Goal: Task Accomplishment & Management: Manage account settings

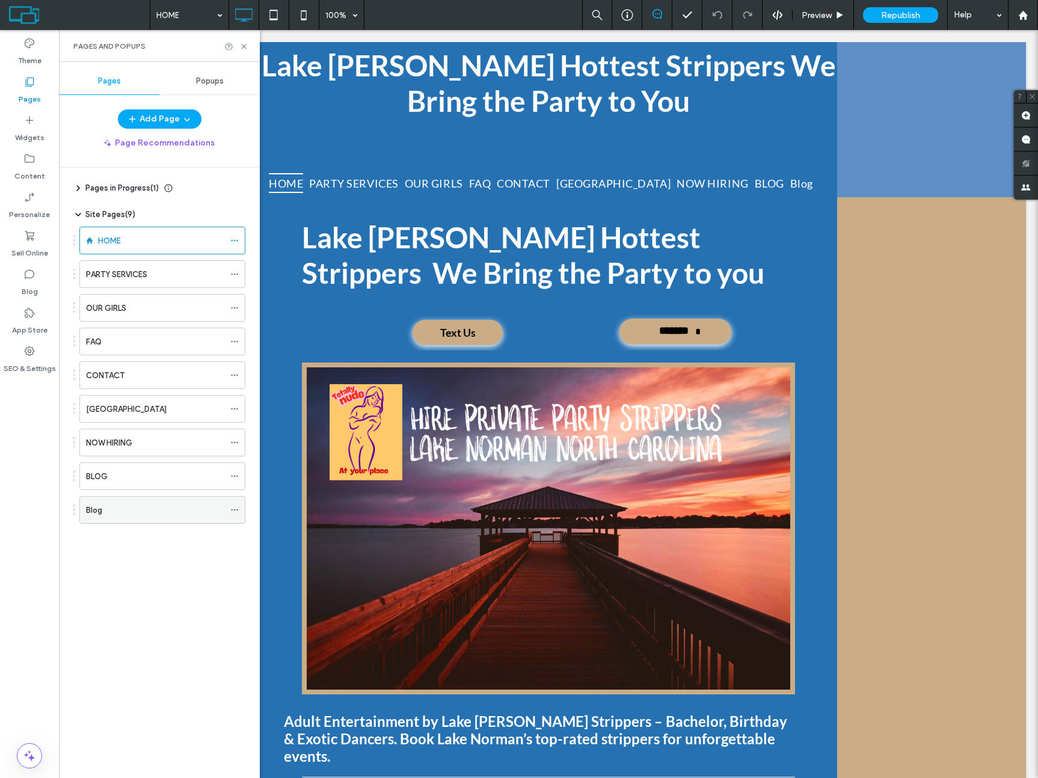
click at [224, 514] on div "Blog" at bounding box center [155, 510] width 138 height 13
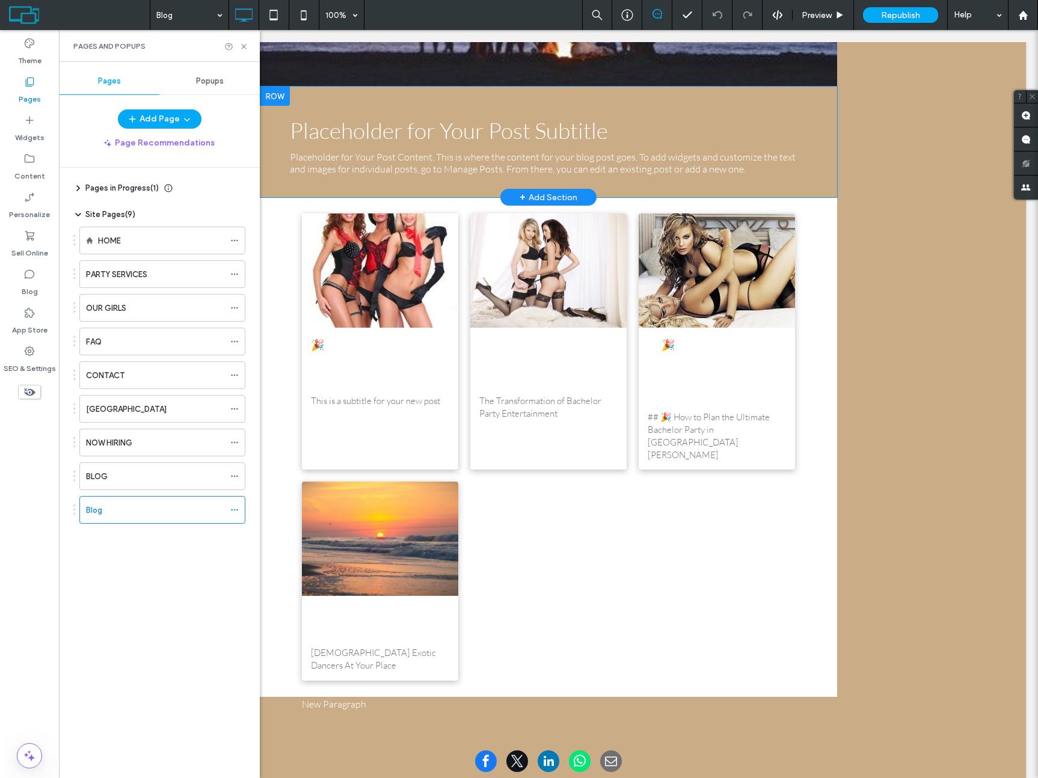
scroll to position [408, 0]
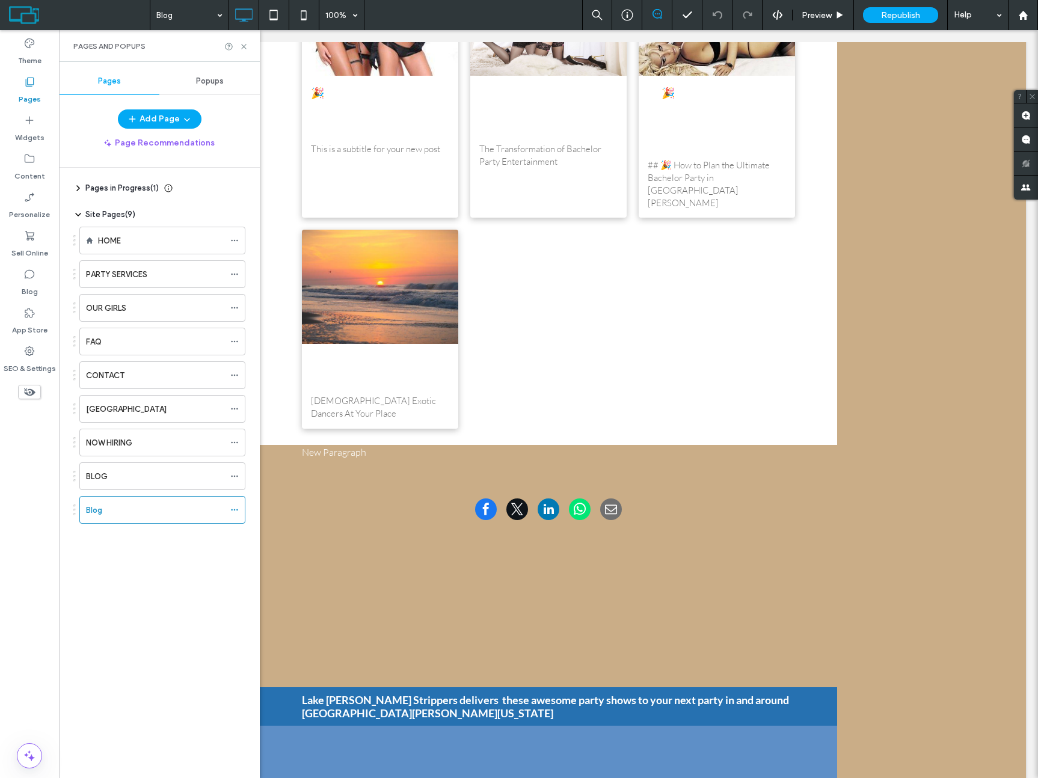
click at [105, 16] on span at bounding box center [79, 15] width 141 height 24
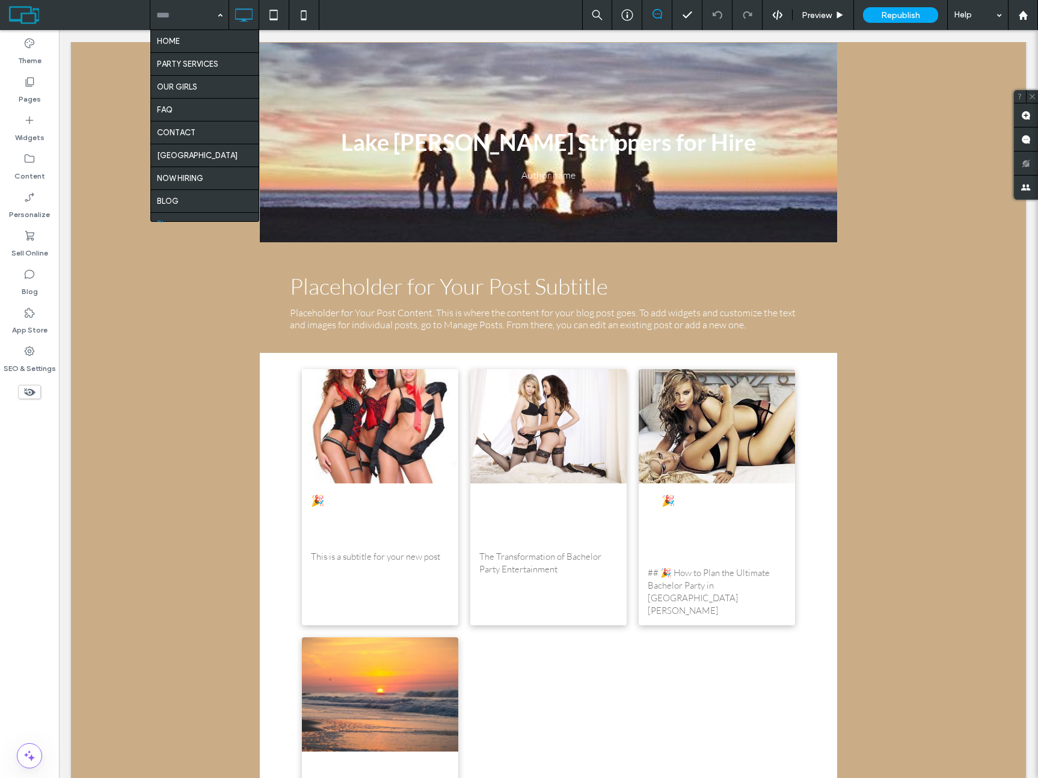
scroll to position [13, 0]
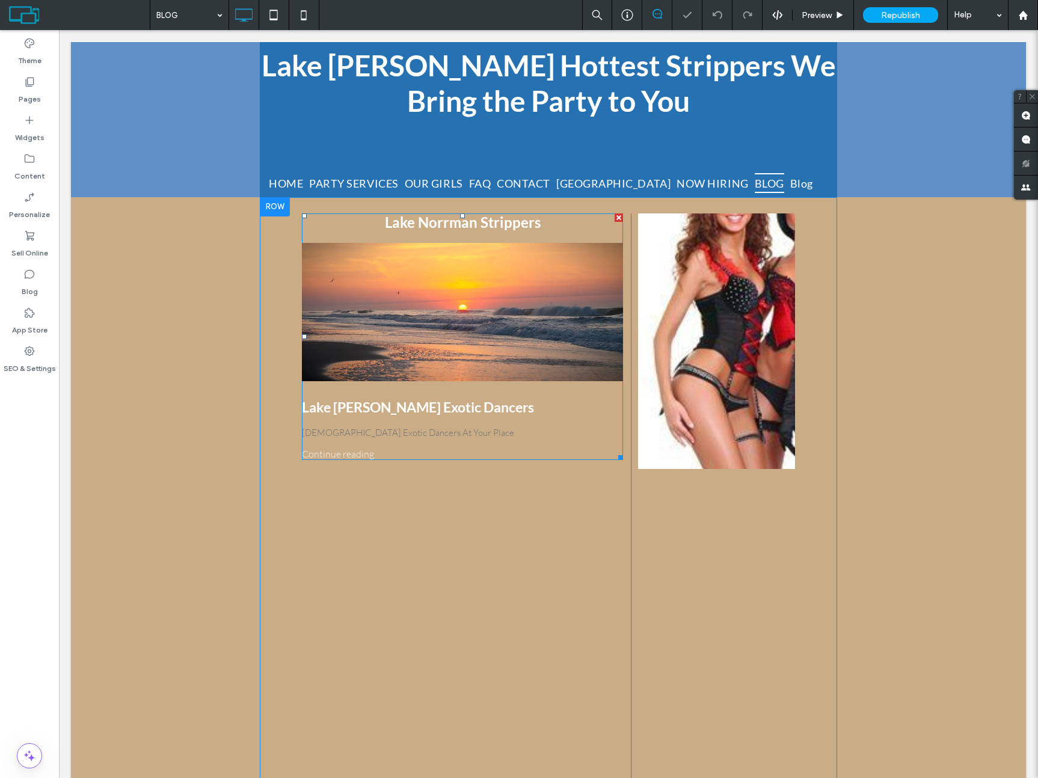
click at [428, 321] on div at bounding box center [462, 312] width 340 height 147
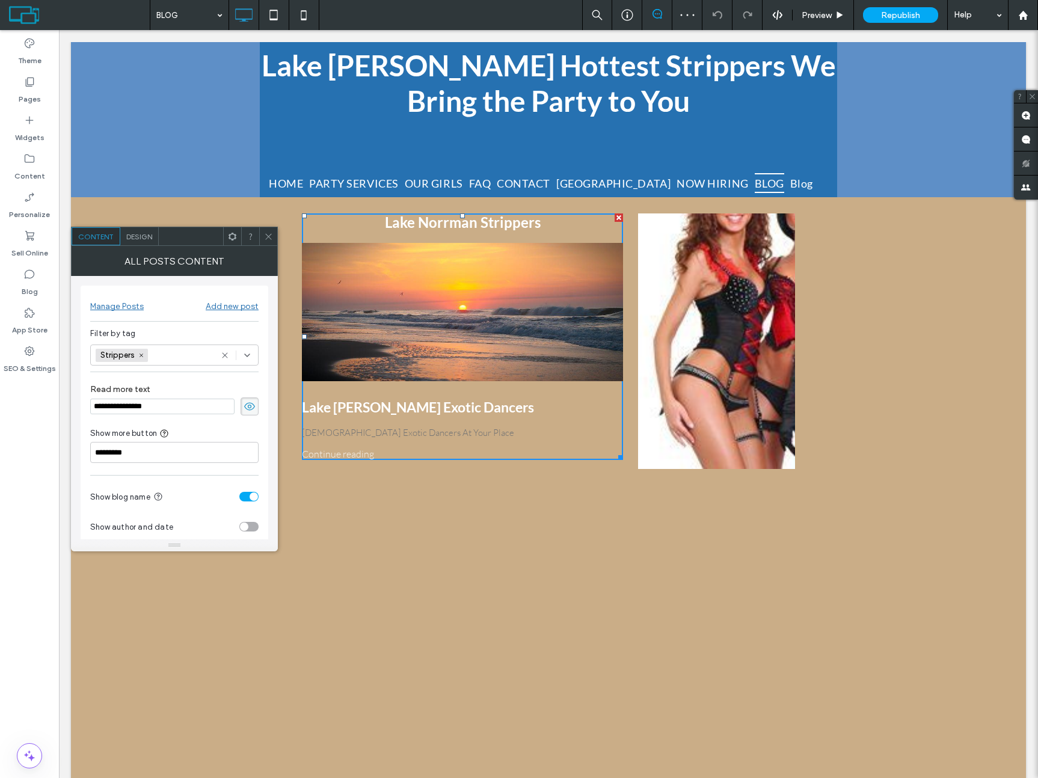
click at [233, 238] on icon at bounding box center [232, 236] width 9 height 9
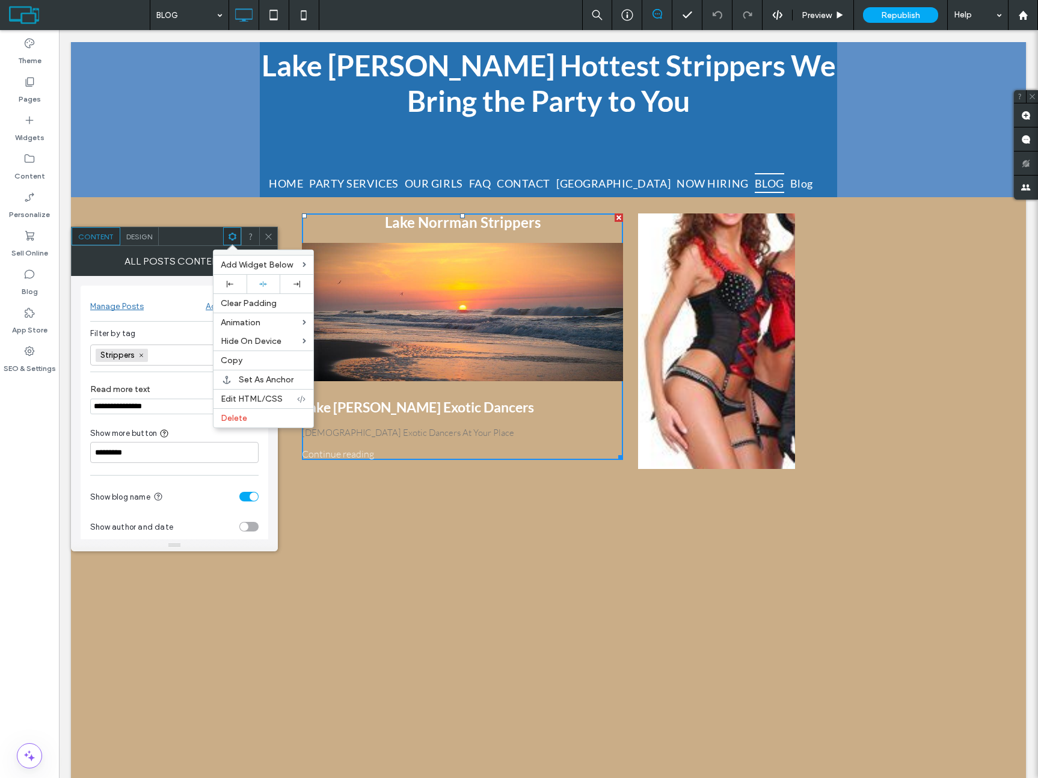
drag, startPoint x: 823, startPoint y: 313, endPoint x: 742, endPoint y: 302, distance: 81.4
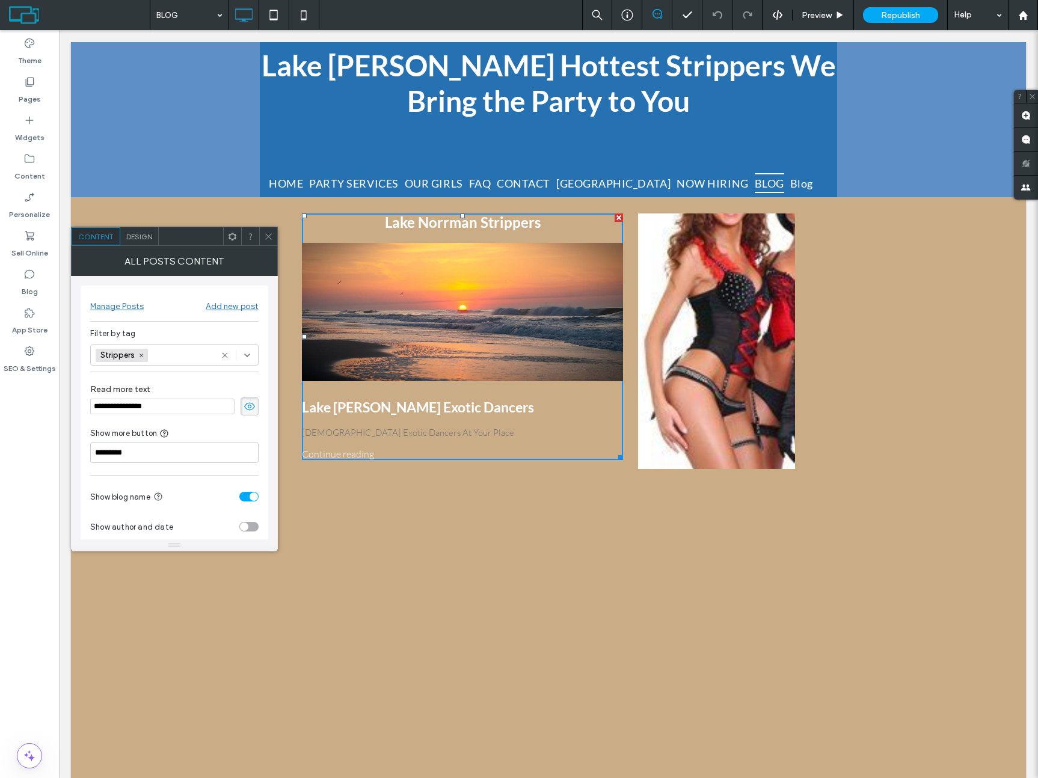
click at [734, 306] on div at bounding box center [803, 341] width 351 height 271
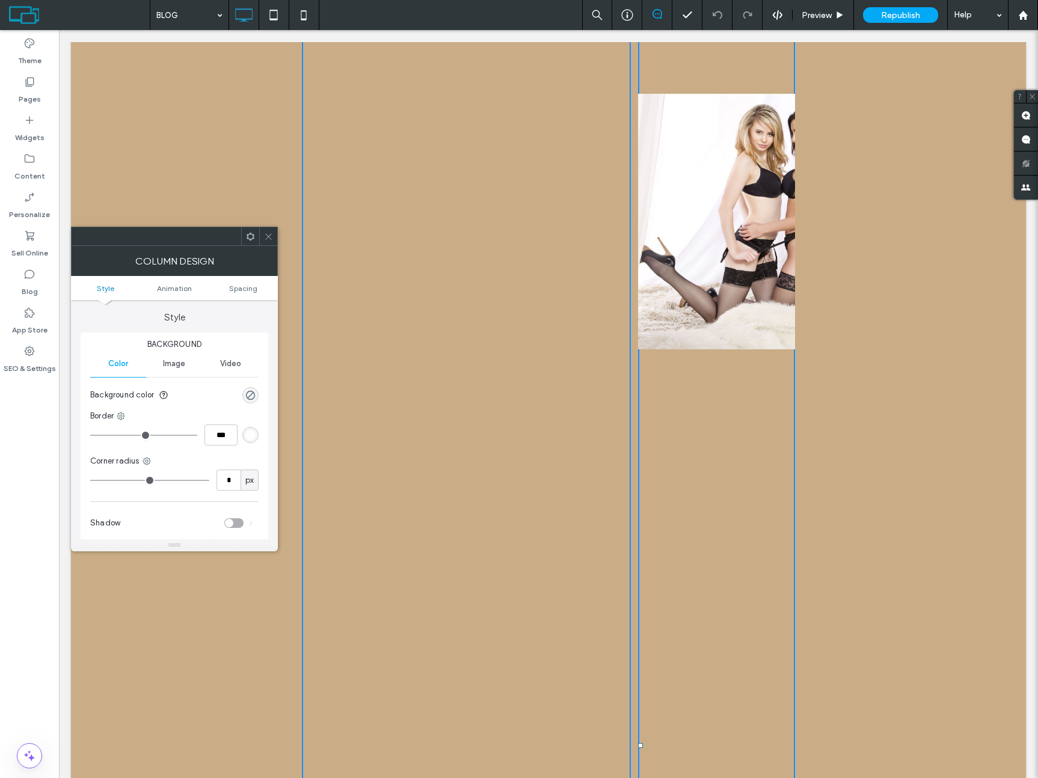
scroll to position [953, 0]
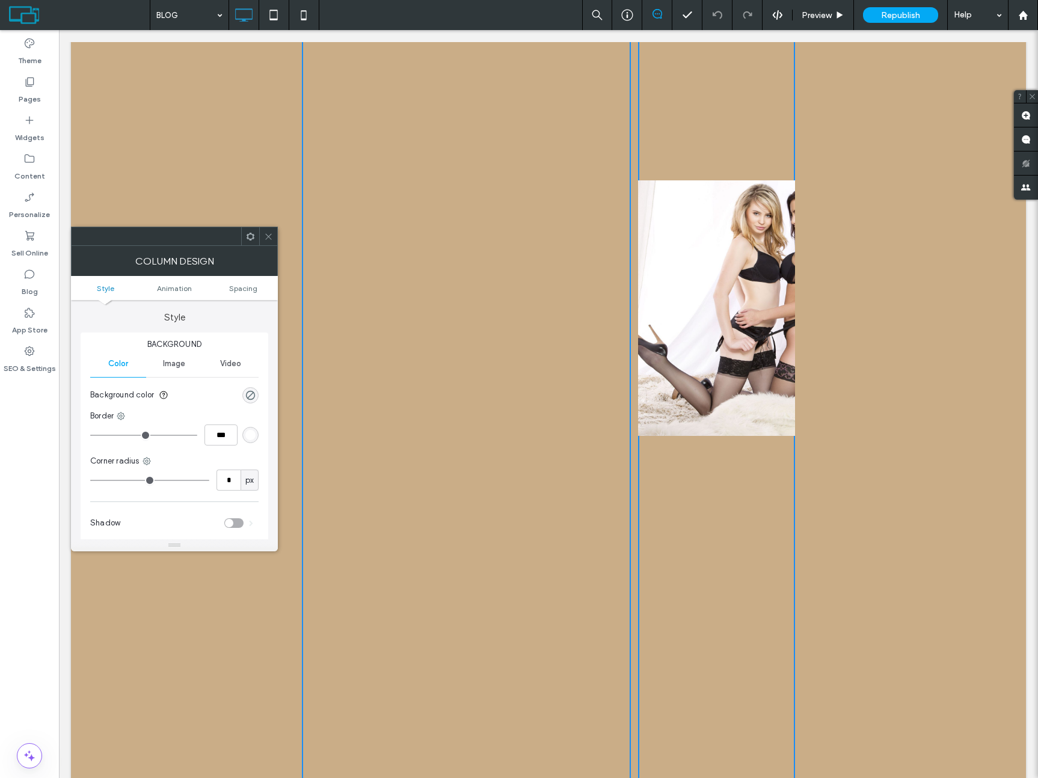
click at [719, 200] on div at bounding box center [803, 308] width 351 height 271
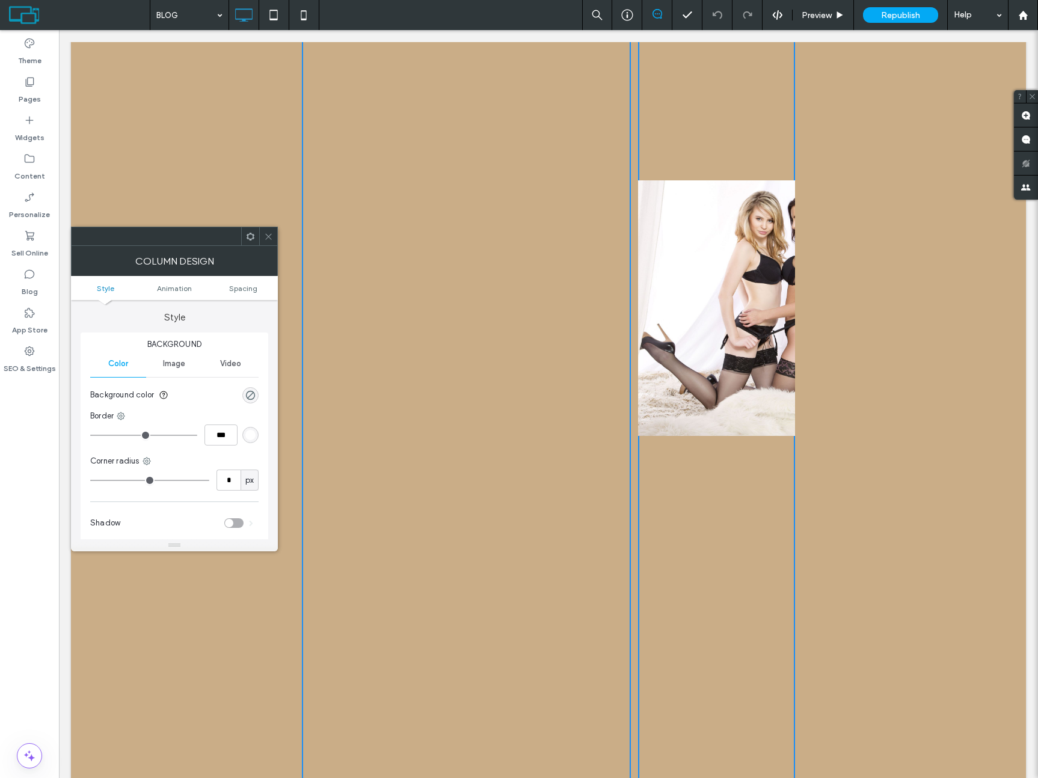
drag, startPoint x: 270, startPoint y: 238, endPoint x: 276, endPoint y: 239, distance: 6.0
click at [270, 238] on icon at bounding box center [268, 236] width 9 height 9
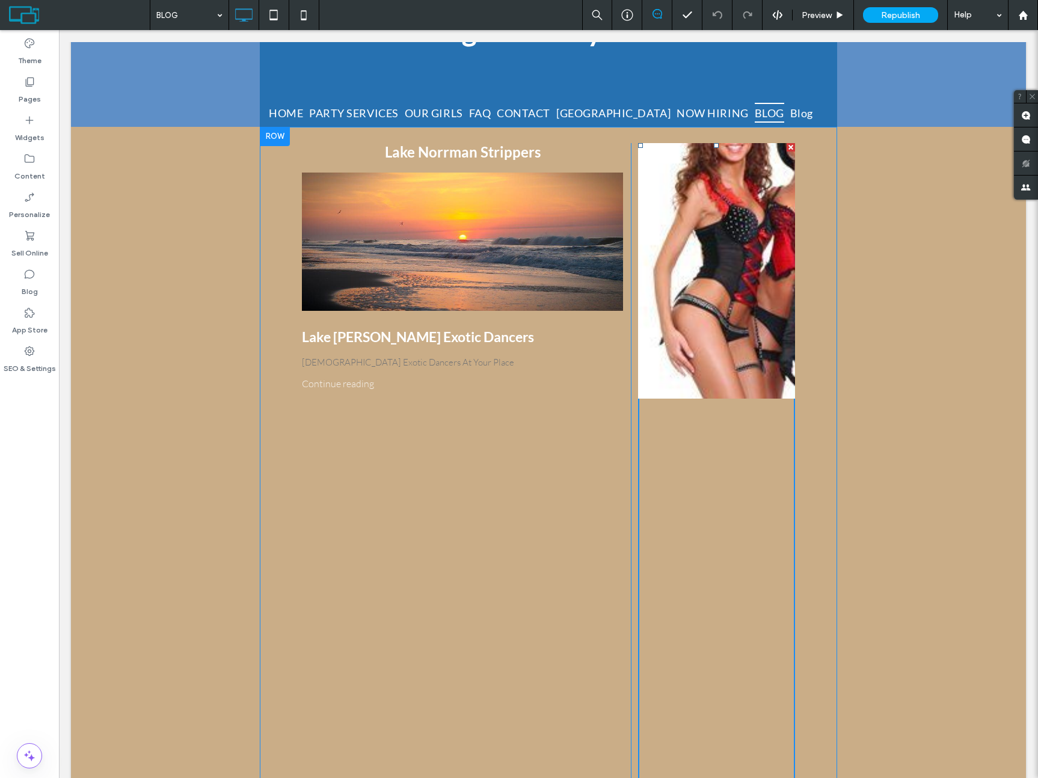
scroll to position [74, 0]
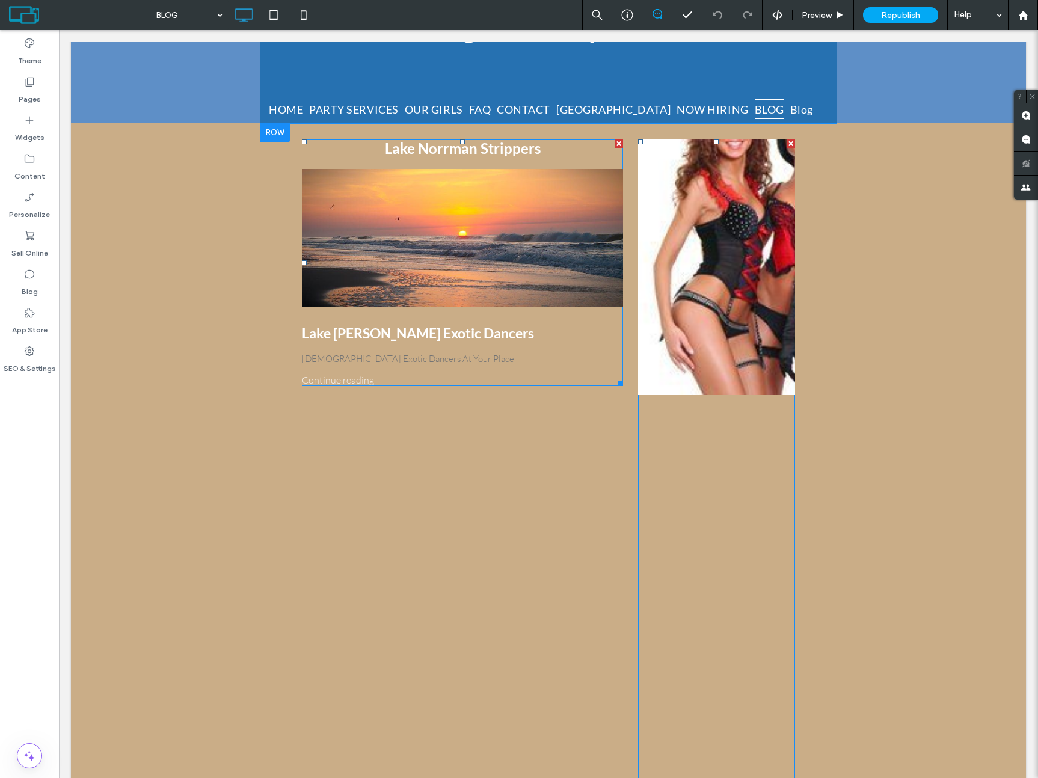
click at [421, 283] on div at bounding box center [462, 238] width 340 height 147
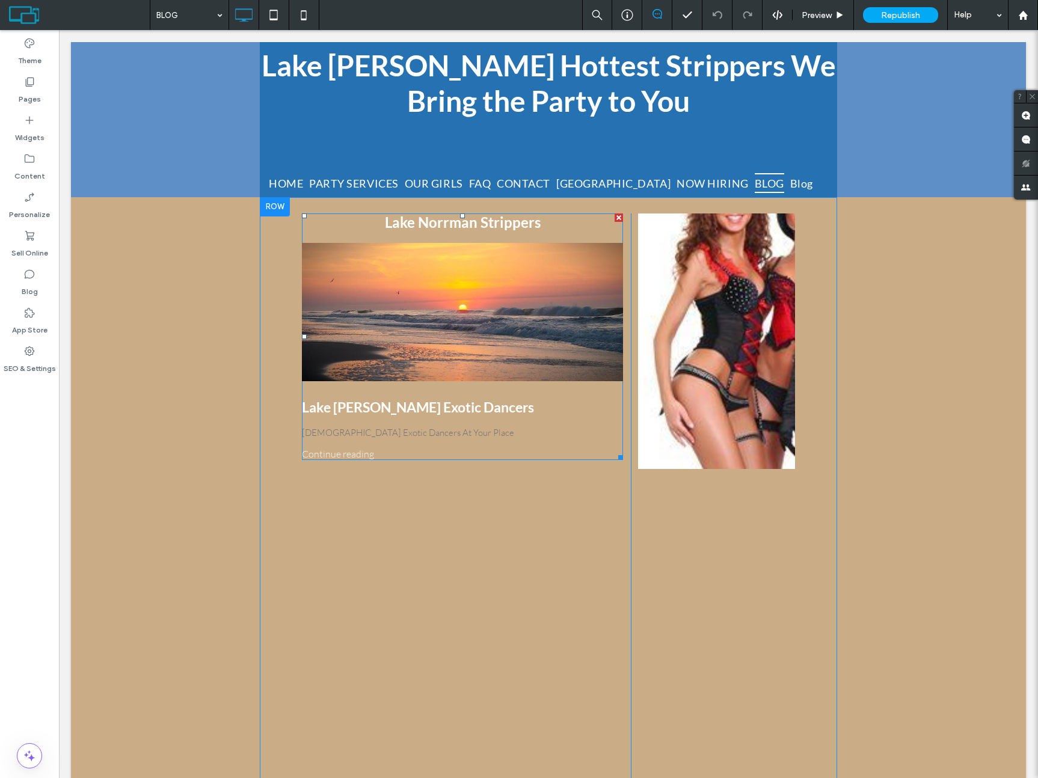
click at [369, 298] on div at bounding box center [462, 312] width 340 height 147
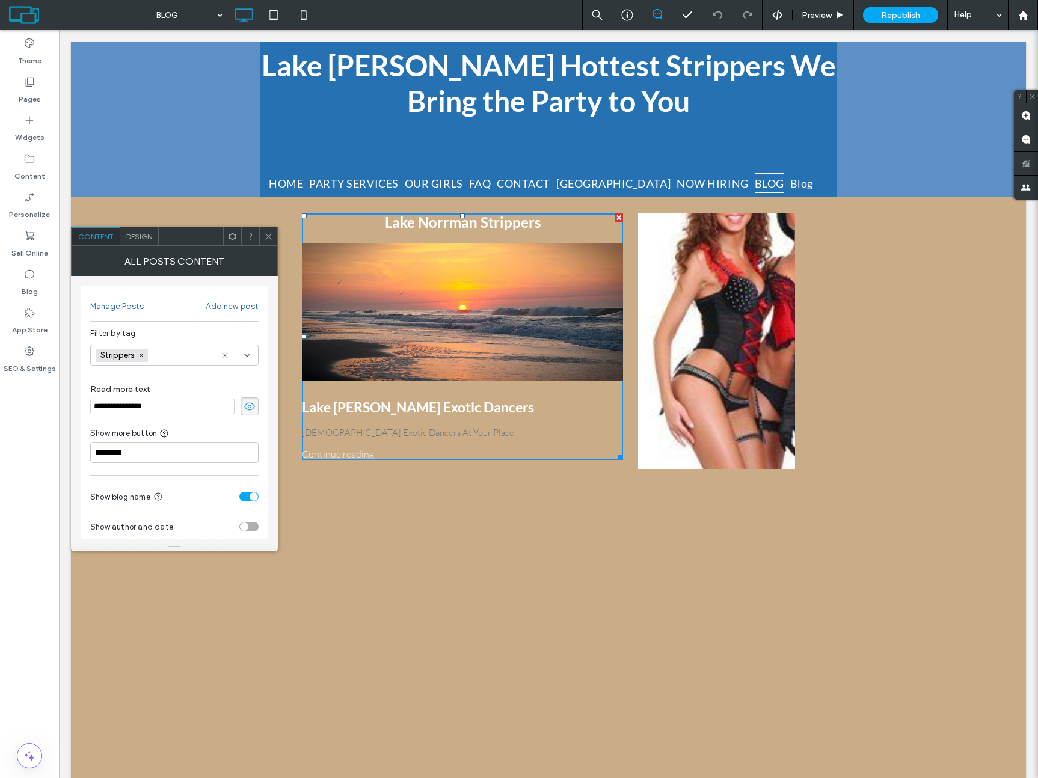
click at [224, 235] on div at bounding box center [232, 236] width 18 height 18
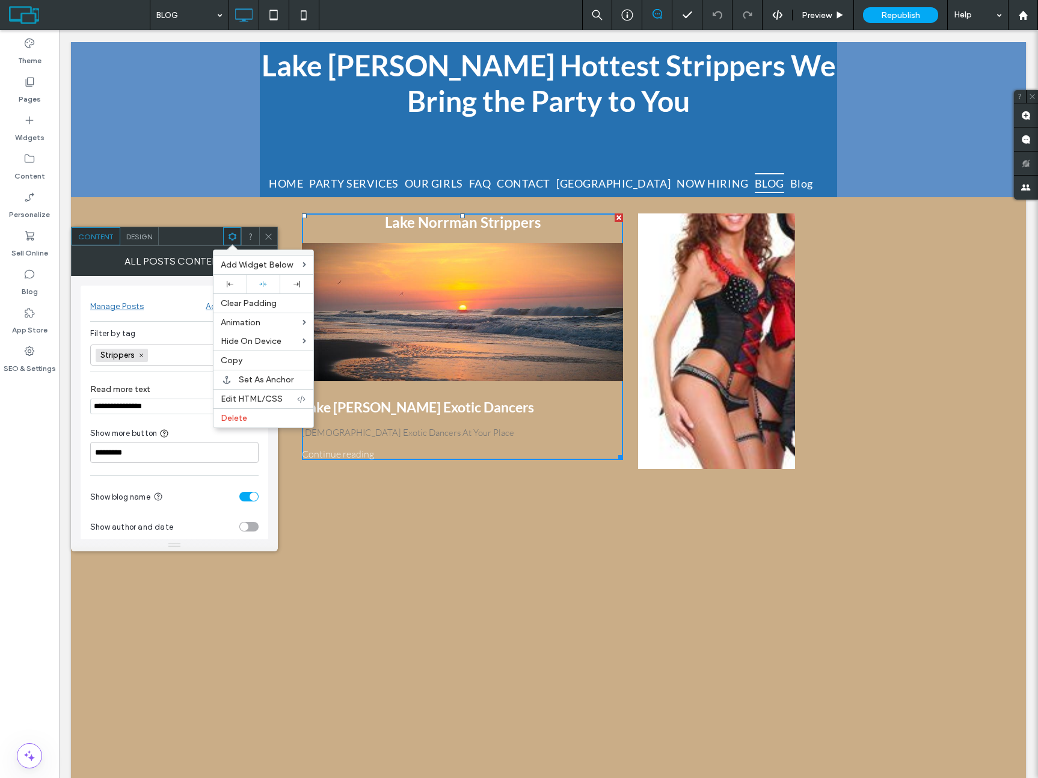
click at [230, 417] on span "Delete" at bounding box center [234, 418] width 26 height 10
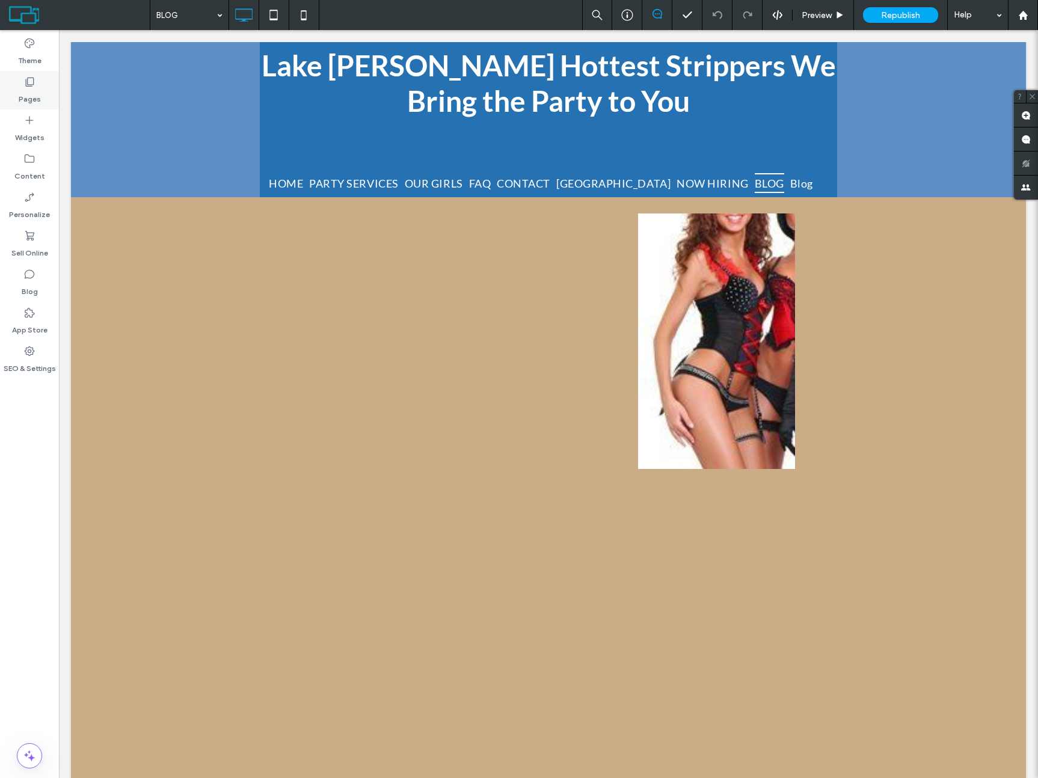
click at [26, 95] on label "Pages" at bounding box center [30, 96] width 22 height 17
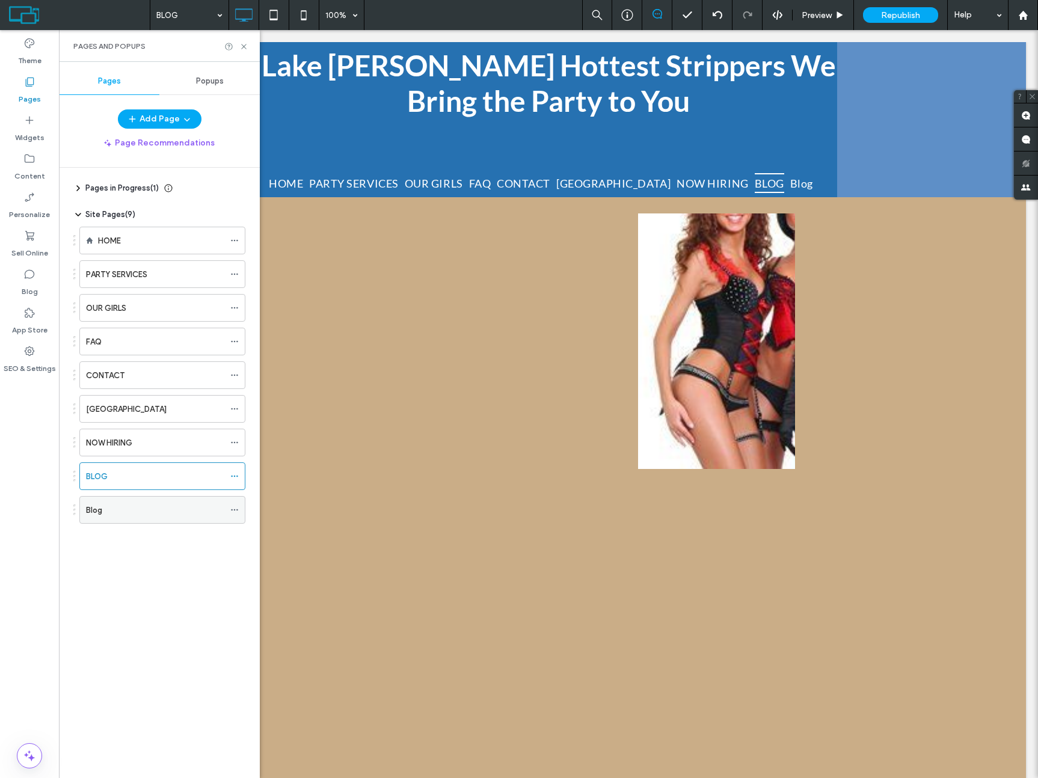
click at [232, 512] on icon at bounding box center [234, 510] width 8 height 8
click at [234, 475] on icon at bounding box center [234, 476] width 8 height 8
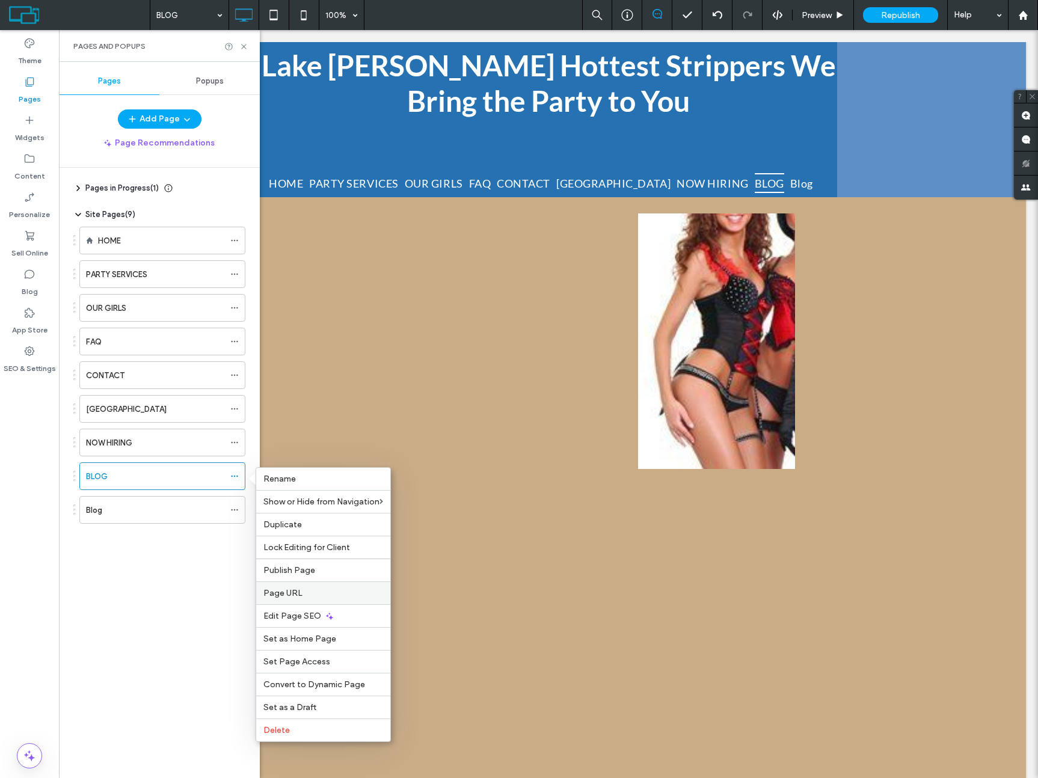
click at [304, 594] on label "Page URL" at bounding box center [323, 593] width 120 height 10
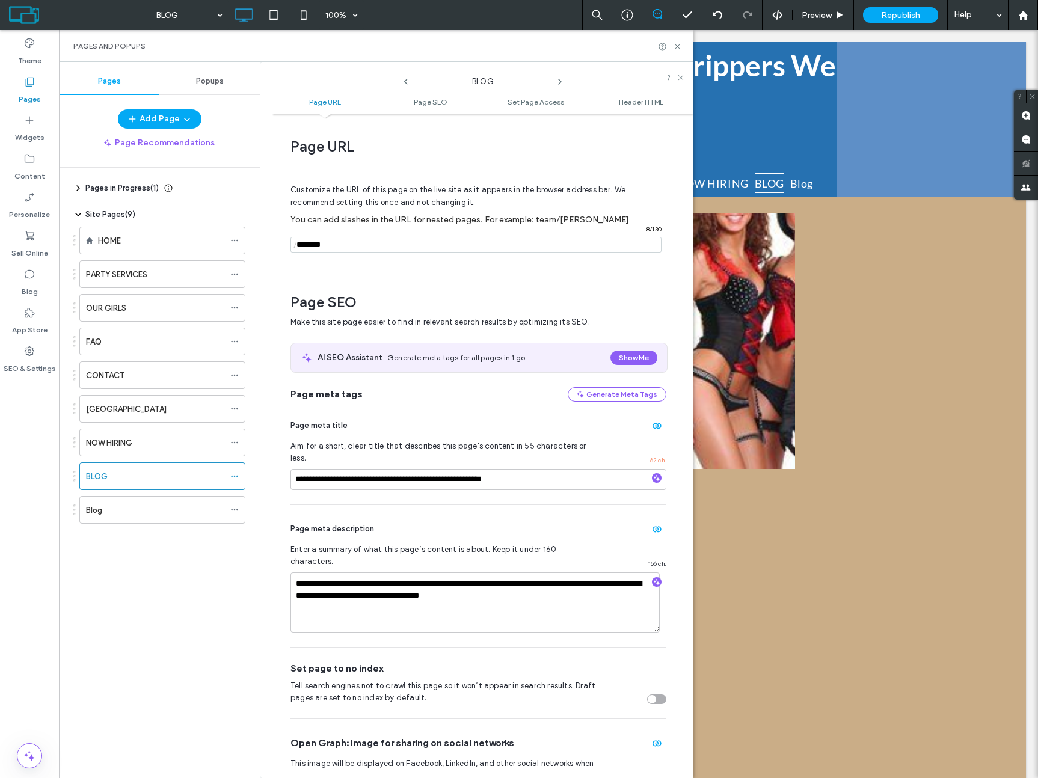
scroll to position [6, 0]
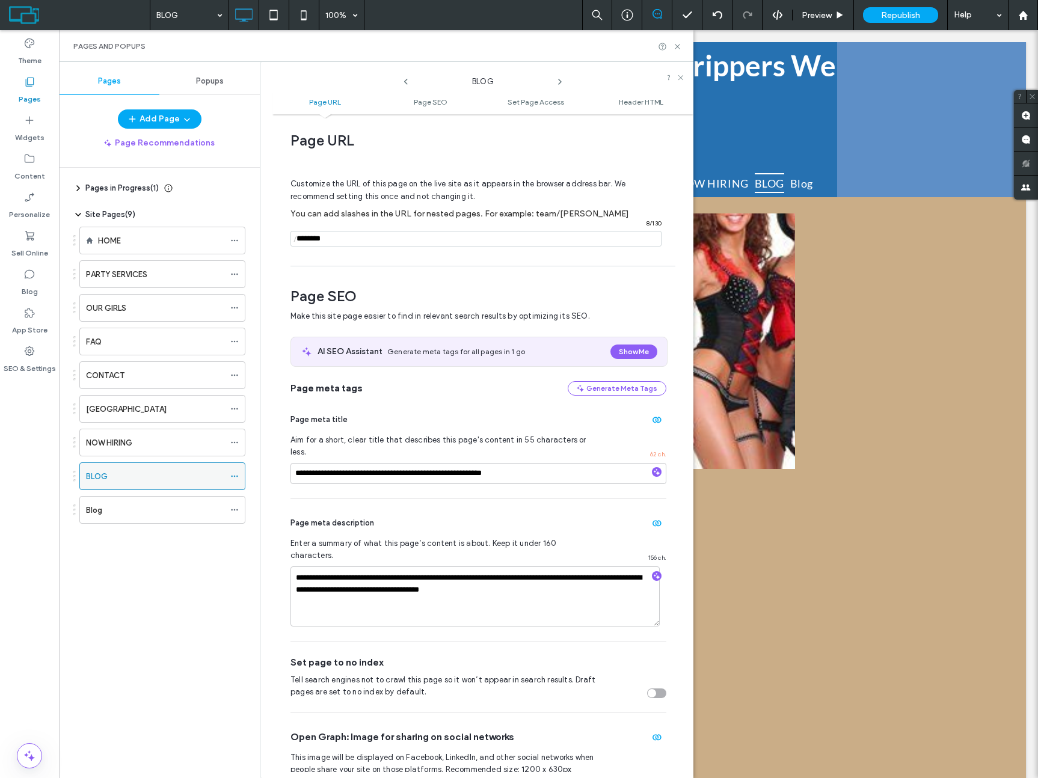
click at [233, 476] on icon at bounding box center [234, 476] width 8 height 8
click at [144, 596] on div "Pages in Progress ( 1 ) New Page Site Pages ( 9 ) HOME PARTY SERVICES OUR GIRLS…" at bounding box center [166, 470] width 186 height 604
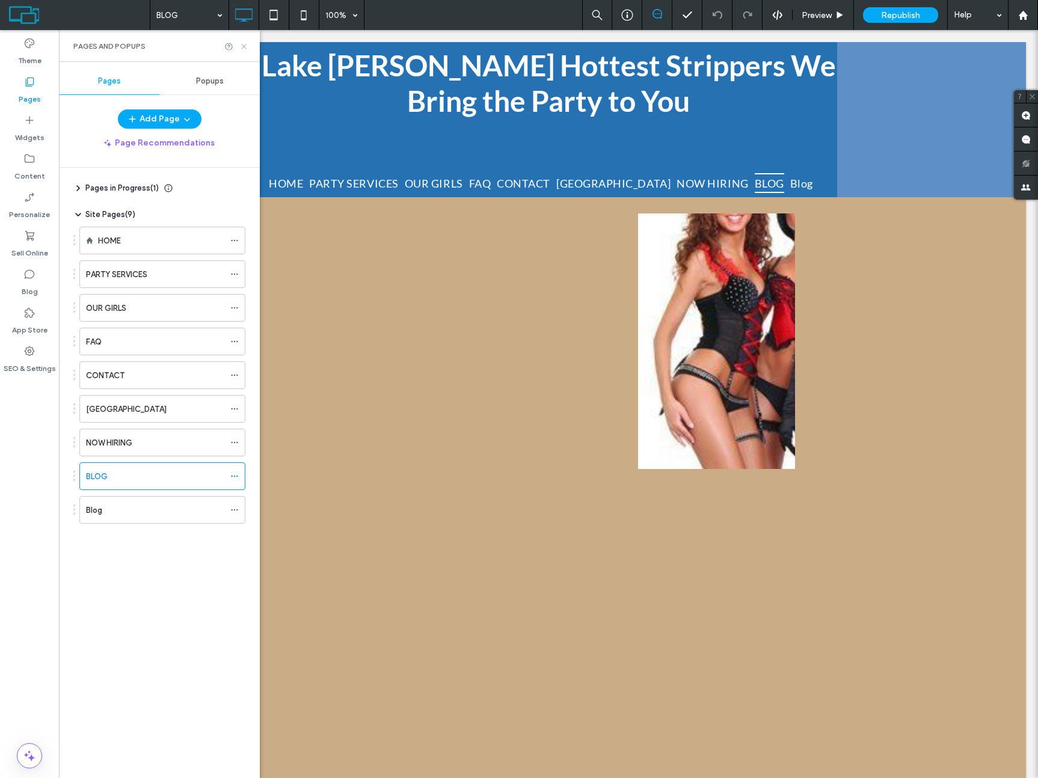
drag, startPoint x: 242, startPoint y: 48, endPoint x: 132, endPoint y: 136, distance: 140.8
click at [242, 48] on use at bounding box center [243, 46] width 5 height 5
